Goal: Use online tool/utility: Use online tool/utility

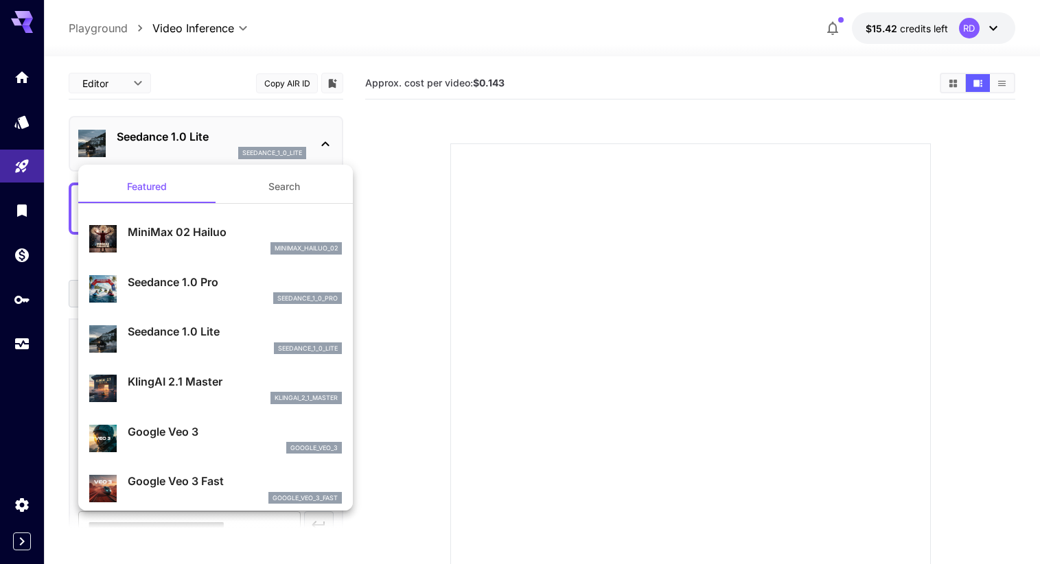
scroll to position [1017, 0]
click at [409, 146] on div at bounding box center [520, 282] width 1040 height 564
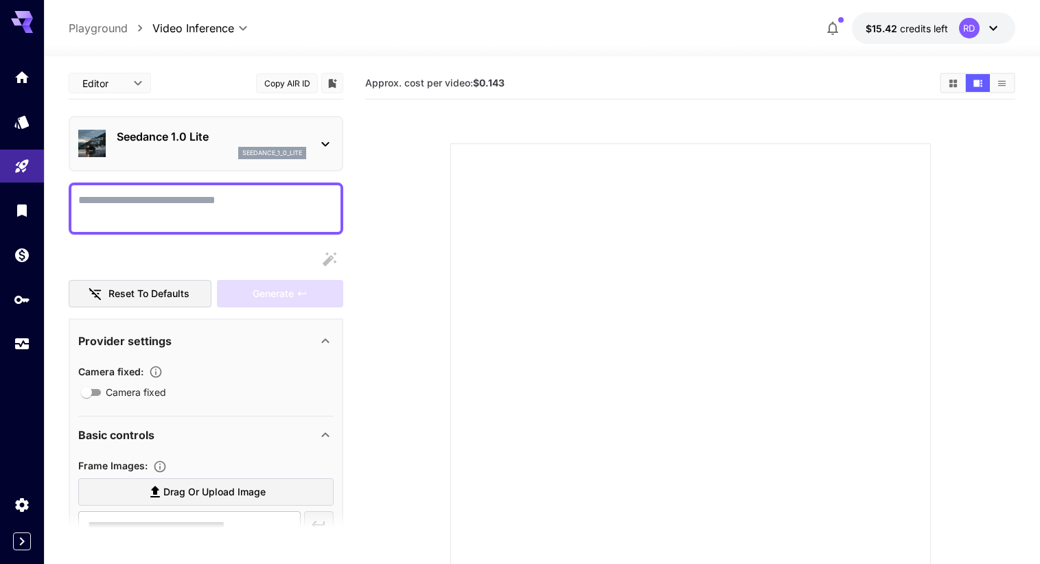
click at [78, 25] on p "Playground" at bounding box center [98, 28] width 59 height 16
type input "**********"
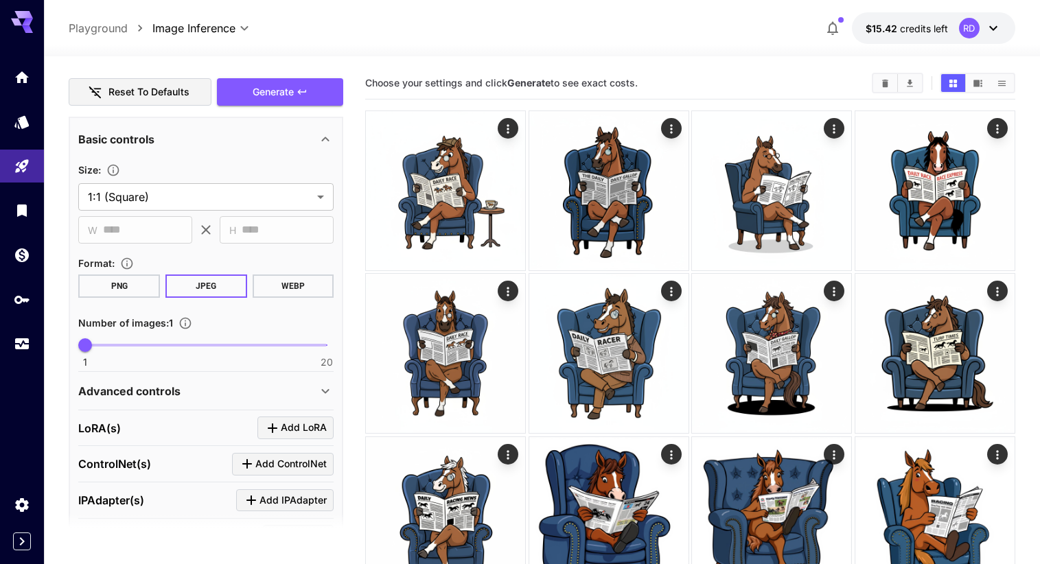
scroll to position [224, 0]
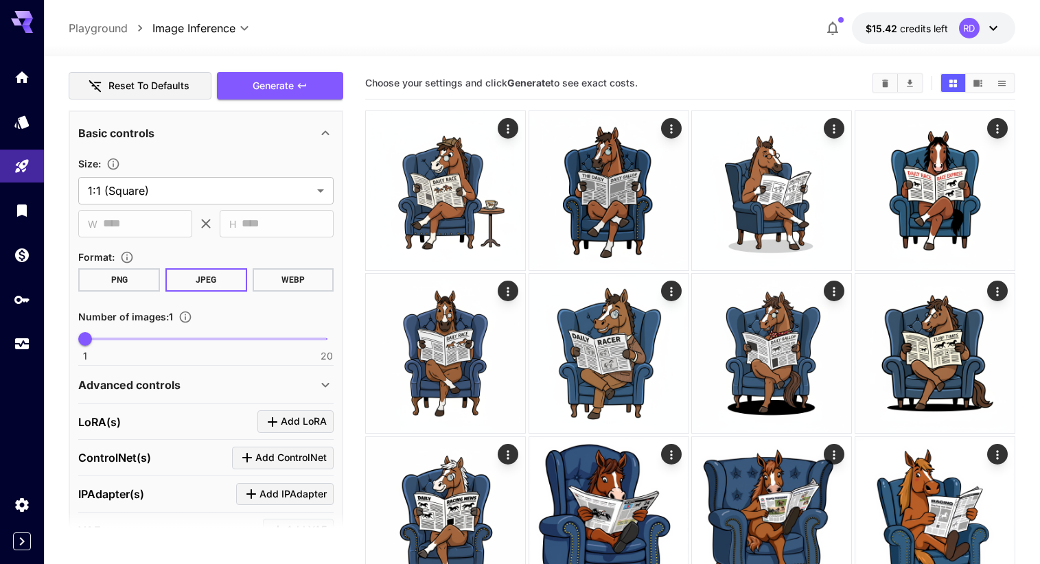
type textarea "**********"
click at [170, 338] on span at bounding box center [206, 339] width 242 height 3
click at [135, 336] on span "1 20 8" at bounding box center [206, 339] width 242 height 21
click at [132, 337] on span "5" at bounding box center [136, 339] width 14 height 14
click at [130, 337] on span "5" at bounding box center [136, 339] width 14 height 14
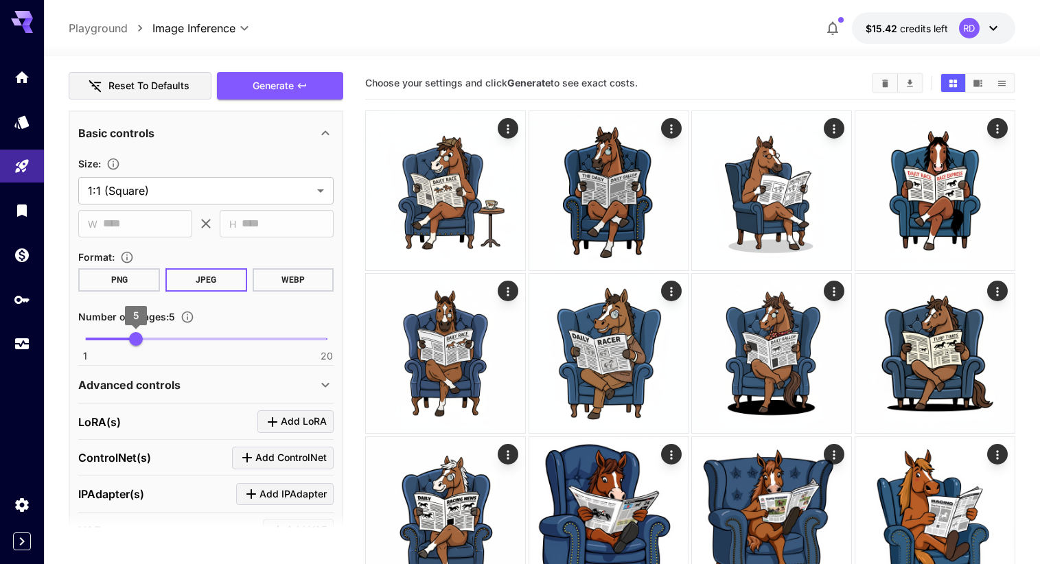
click at [129, 337] on span "5" at bounding box center [136, 339] width 14 height 14
type input "*"
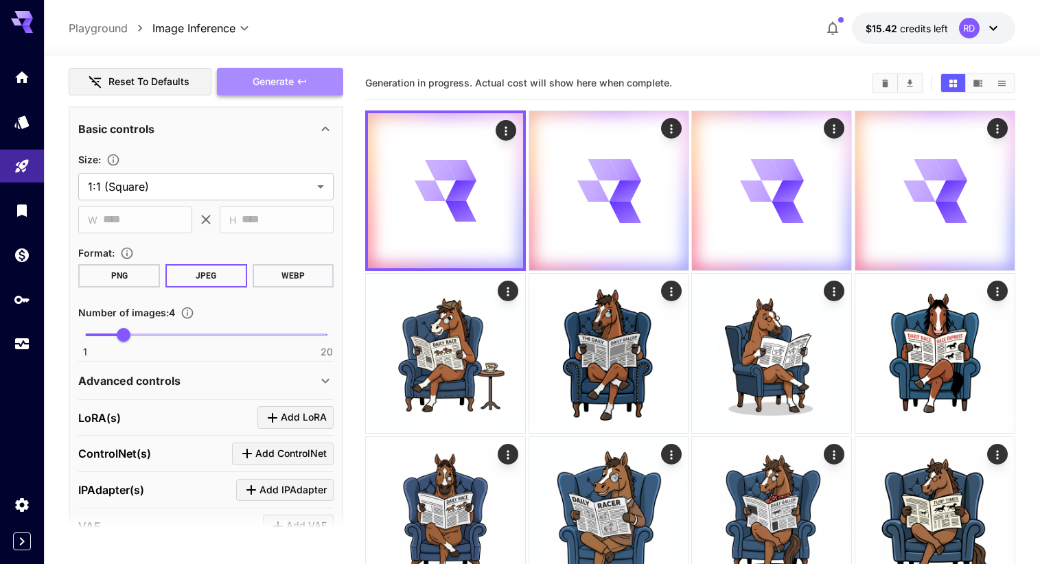
click at [279, 82] on span "Generate" at bounding box center [273, 81] width 41 height 17
